Goal: Task Accomplishment & Management: Complete application form

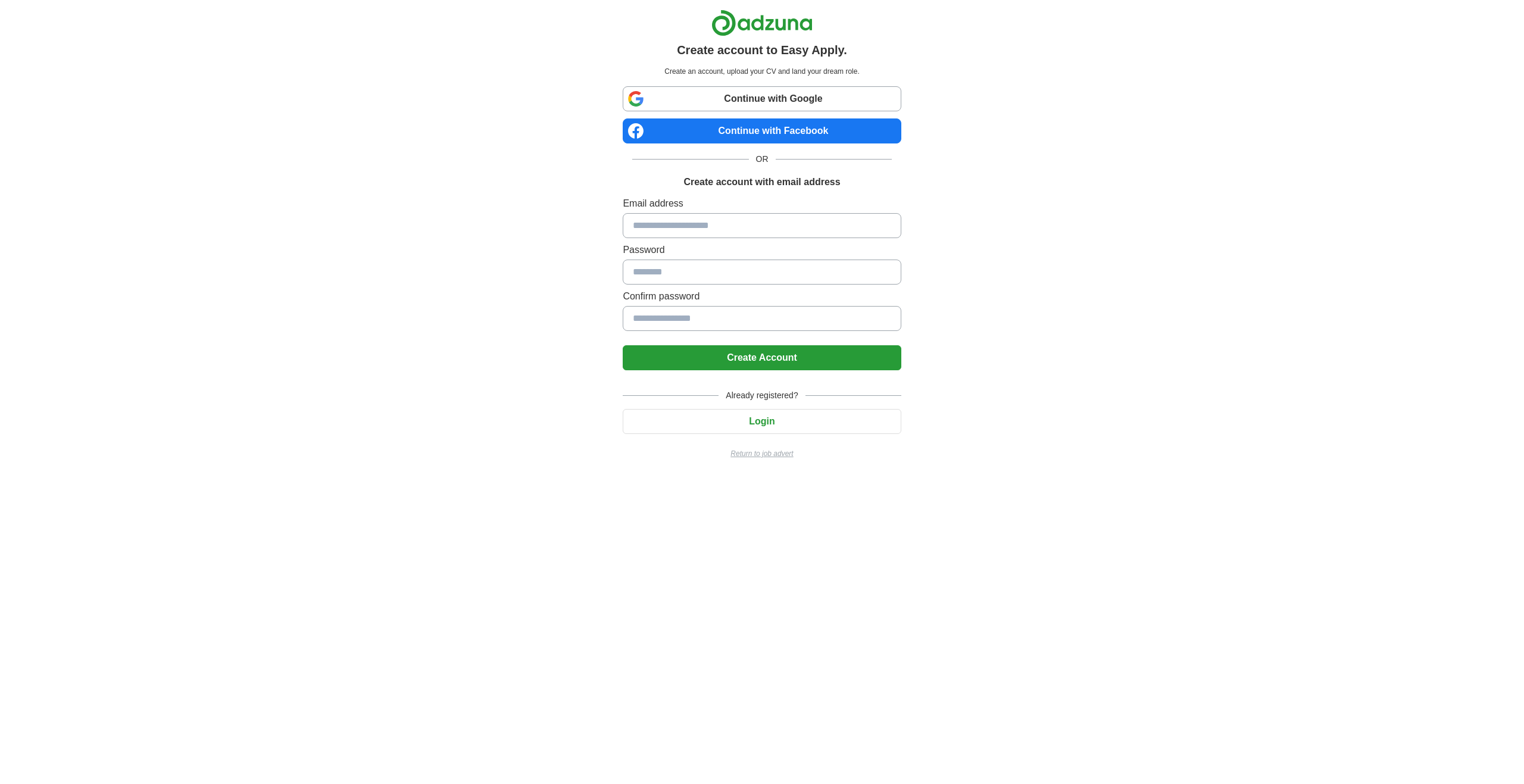
click at [780, 455] on p "Return to job advert" at bounding box center [762, 453] width 278 height 11
